Goal: Task Accomplishment & Management: Use online tool/utility

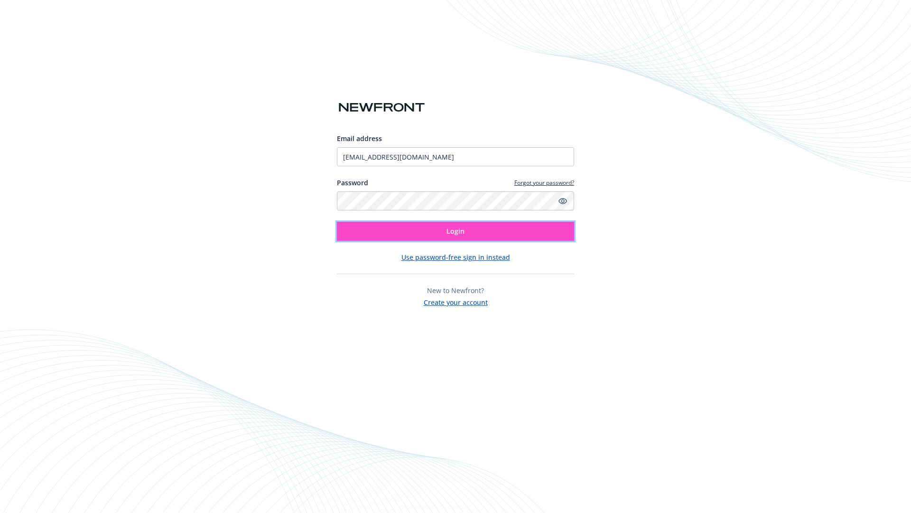
click at [456, 231] on span "Login" at bounding box center [456, 230] width 18 height 9
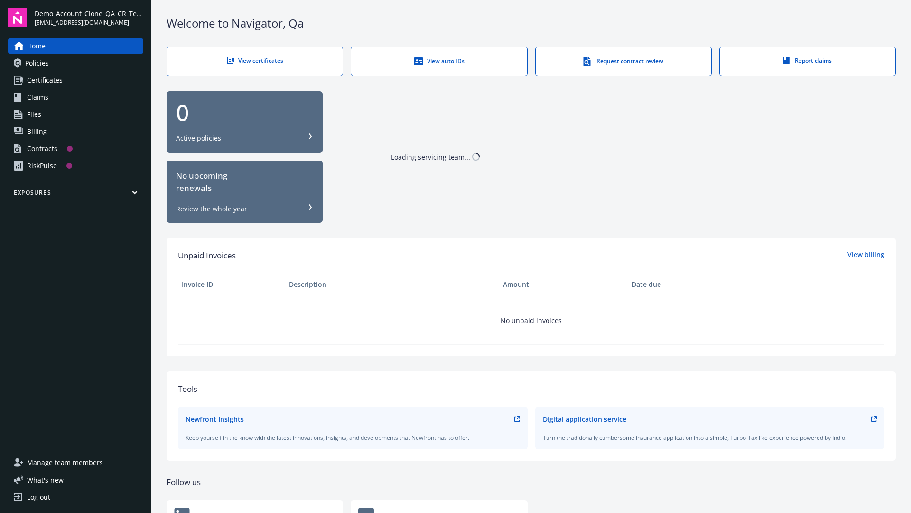
click at [89, 18] on span "Demo_Account_Clone_QA_CR_Tests_Prospect" at bounding box center [89, 14] width 109 height 10
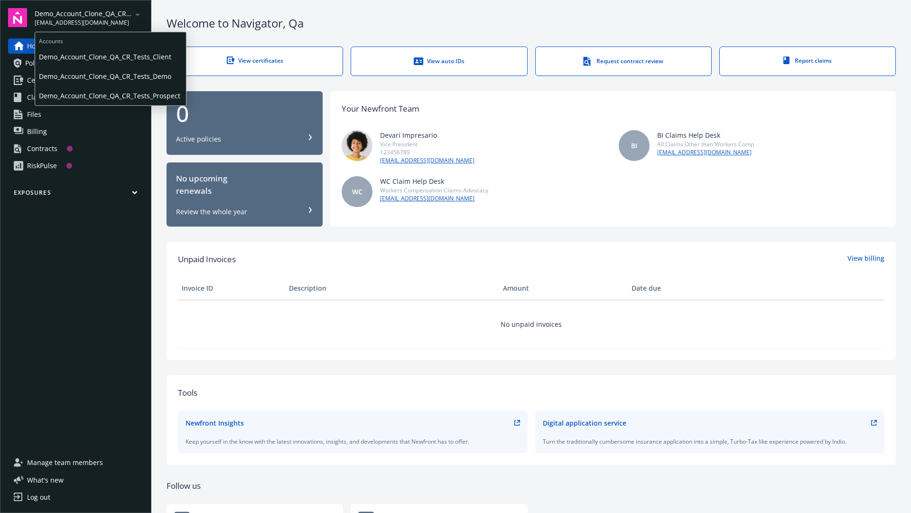
click at [110, 56] on span "Demo_Account_Clone_QA_CR_Tests_Client" at bounding box center [110, 56] width 143 height 19
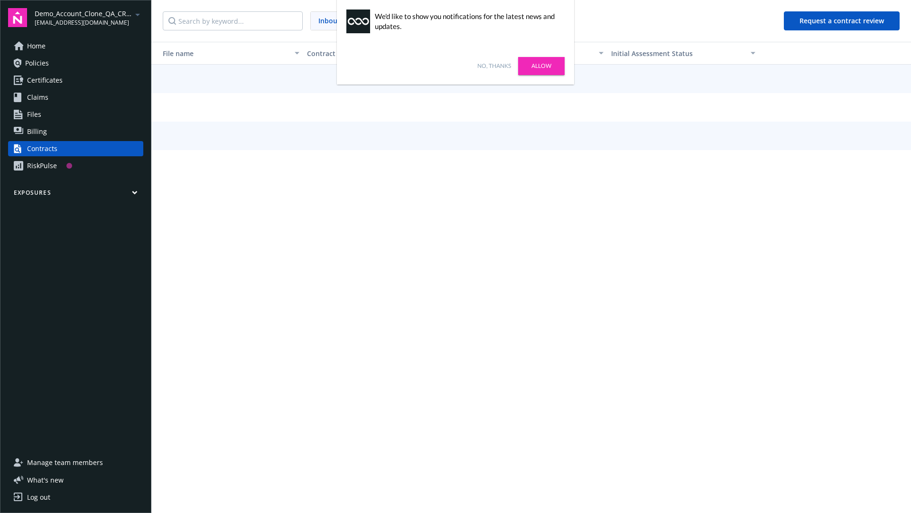
click at [494, 66] on link "No, thanks" at bounding box center [495, 66] width 34 height 9
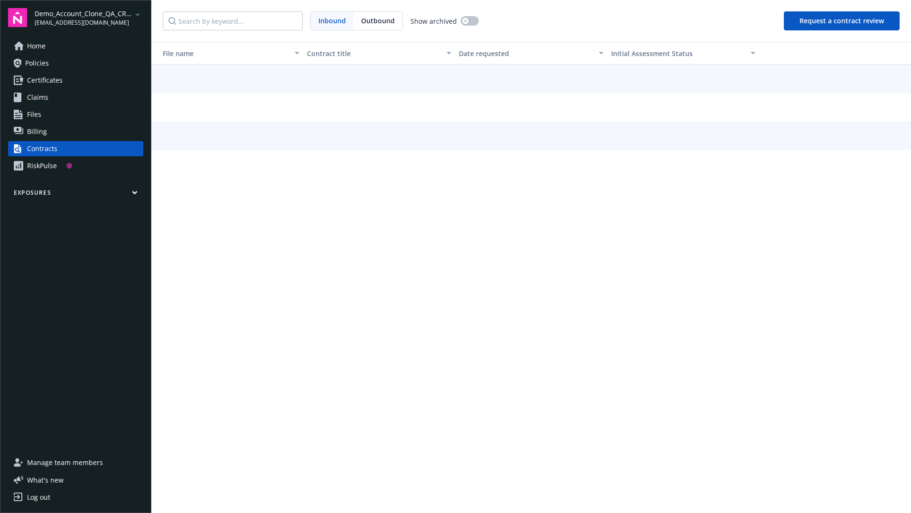
click at [843, 21] on button "Request a contract review" at bounding box center [842, 20] width 116 height 19
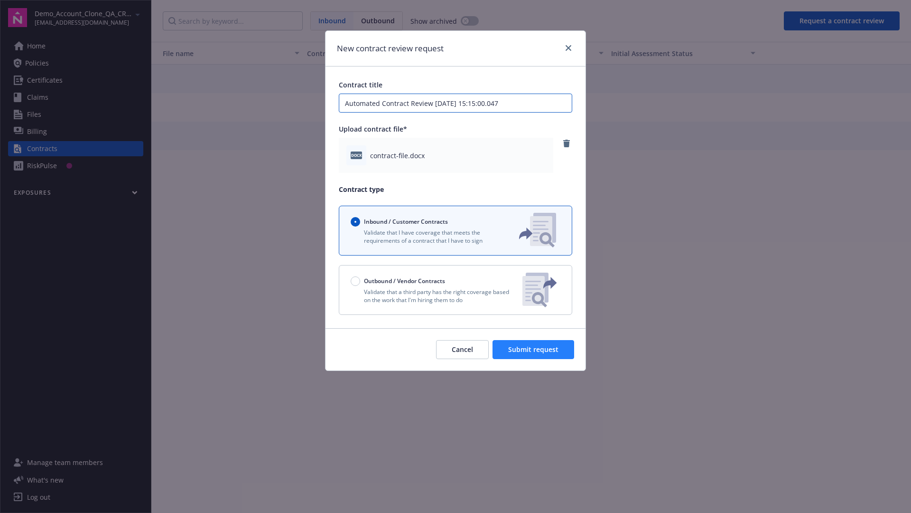
type input "Automated Contract Review [DATE] 15:15:00.047"
click at [534, 349] on span "Submit request" at bounding box center [533, 349] width 50 height 9
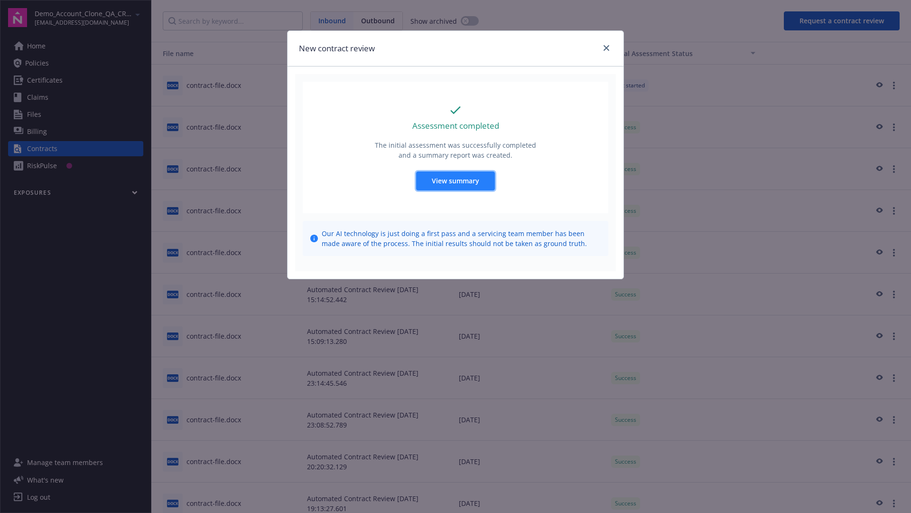
click at [455, 180] on span "View summary" at bounding box center [455, 180] width 47 height 9
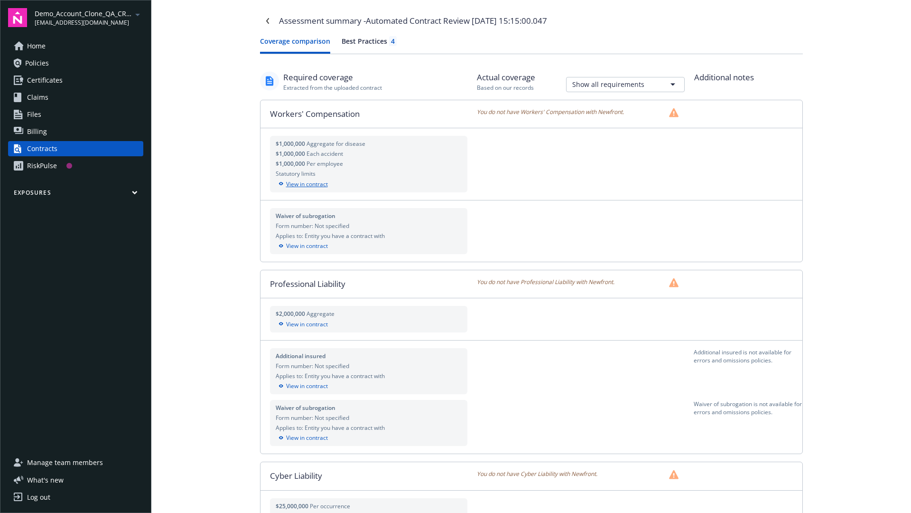
click at [368, 184] on div "View in contract" at bounding box center [369, 184] width 187 height 9
